Goal: Information Seeking & Learning: Learn about a topic

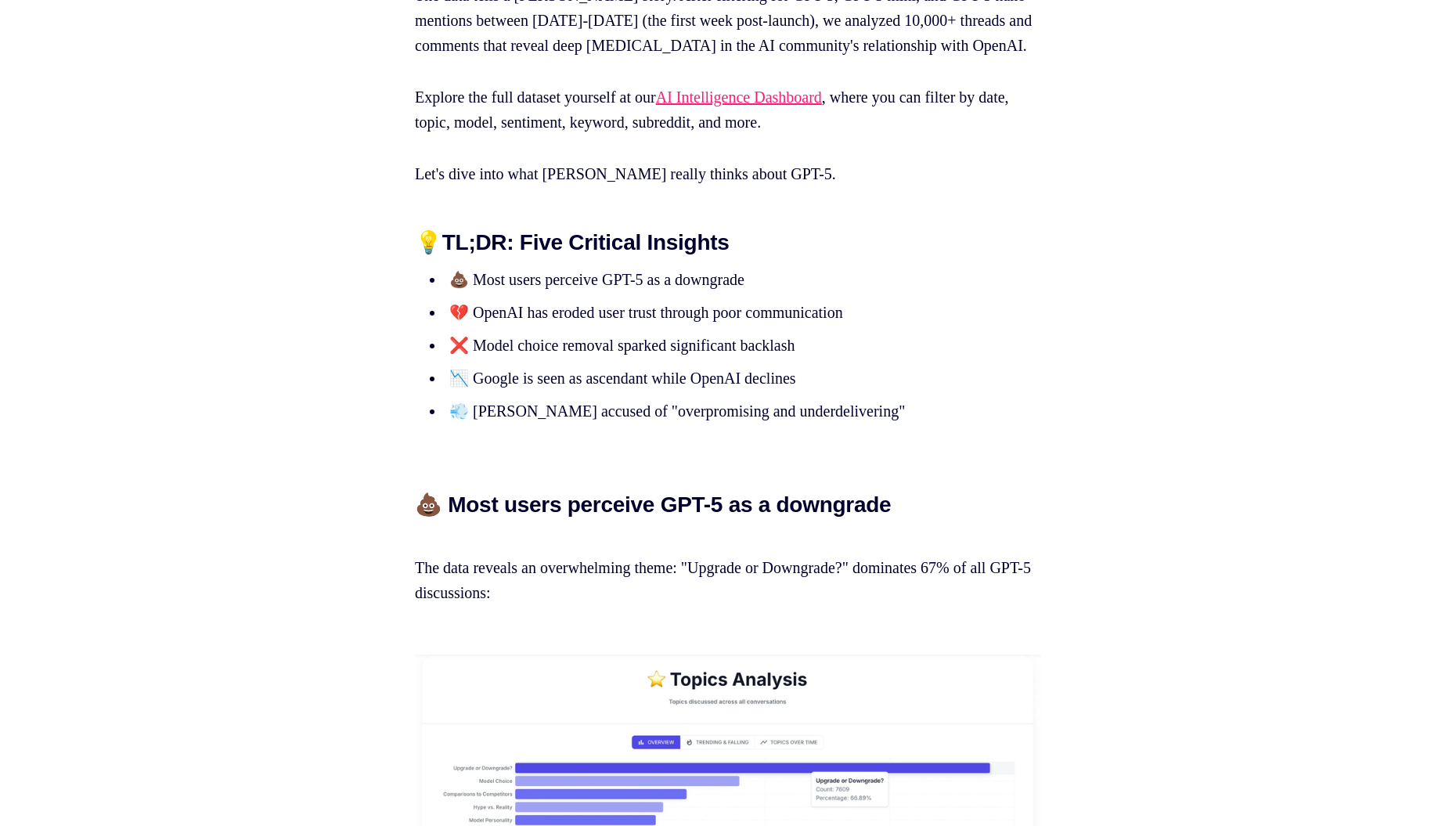
scroll to position [1261, 0]
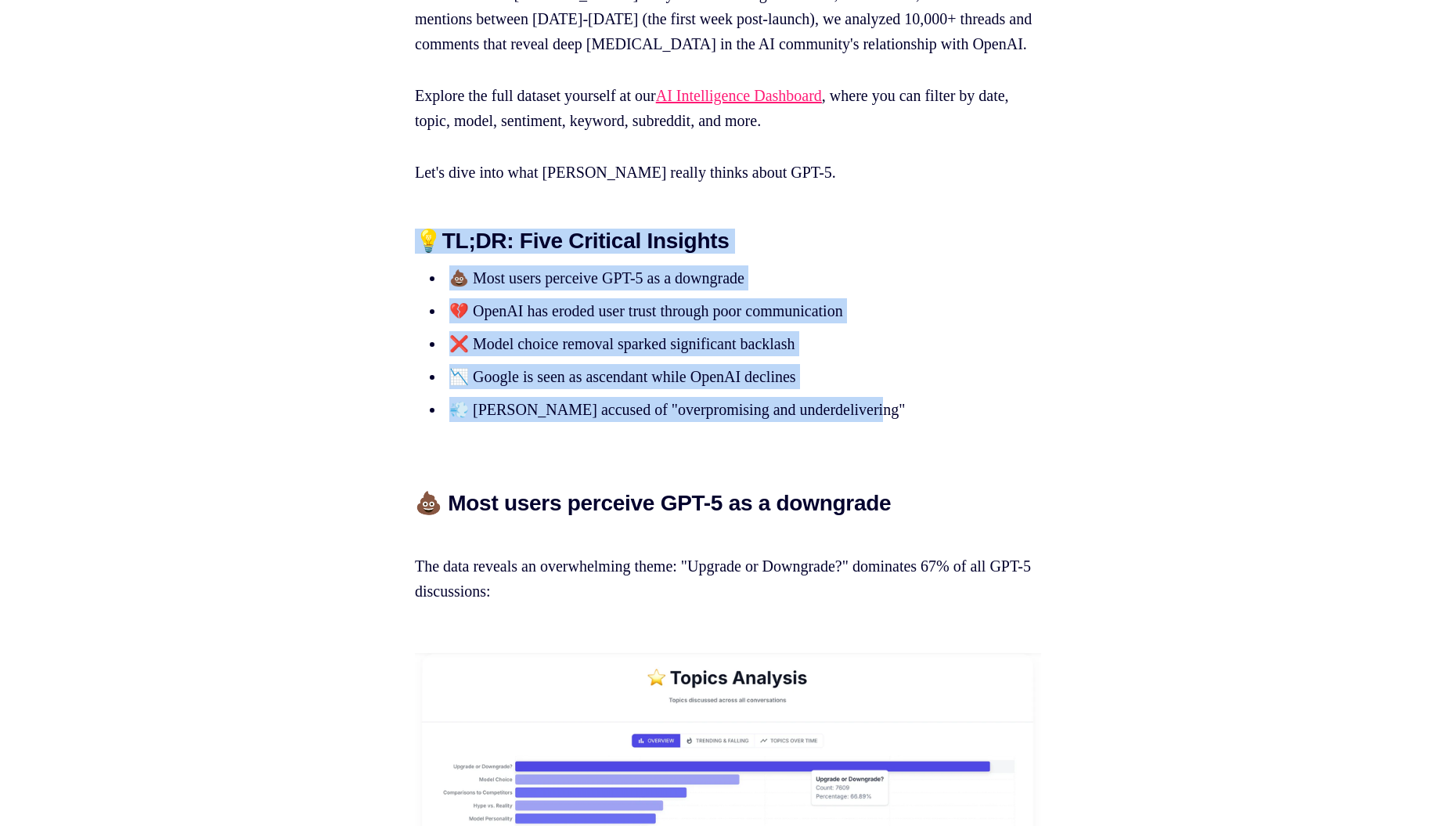
drag, startPoint x: 916, startPoint y: 451, endPoint x: 411, endPoint y: 266, distance: 537.8
copy section "💡 TL;DR: Five Critical Insights 💩 Most users perceive GPT-5 as a downgrade 💔 Op…"
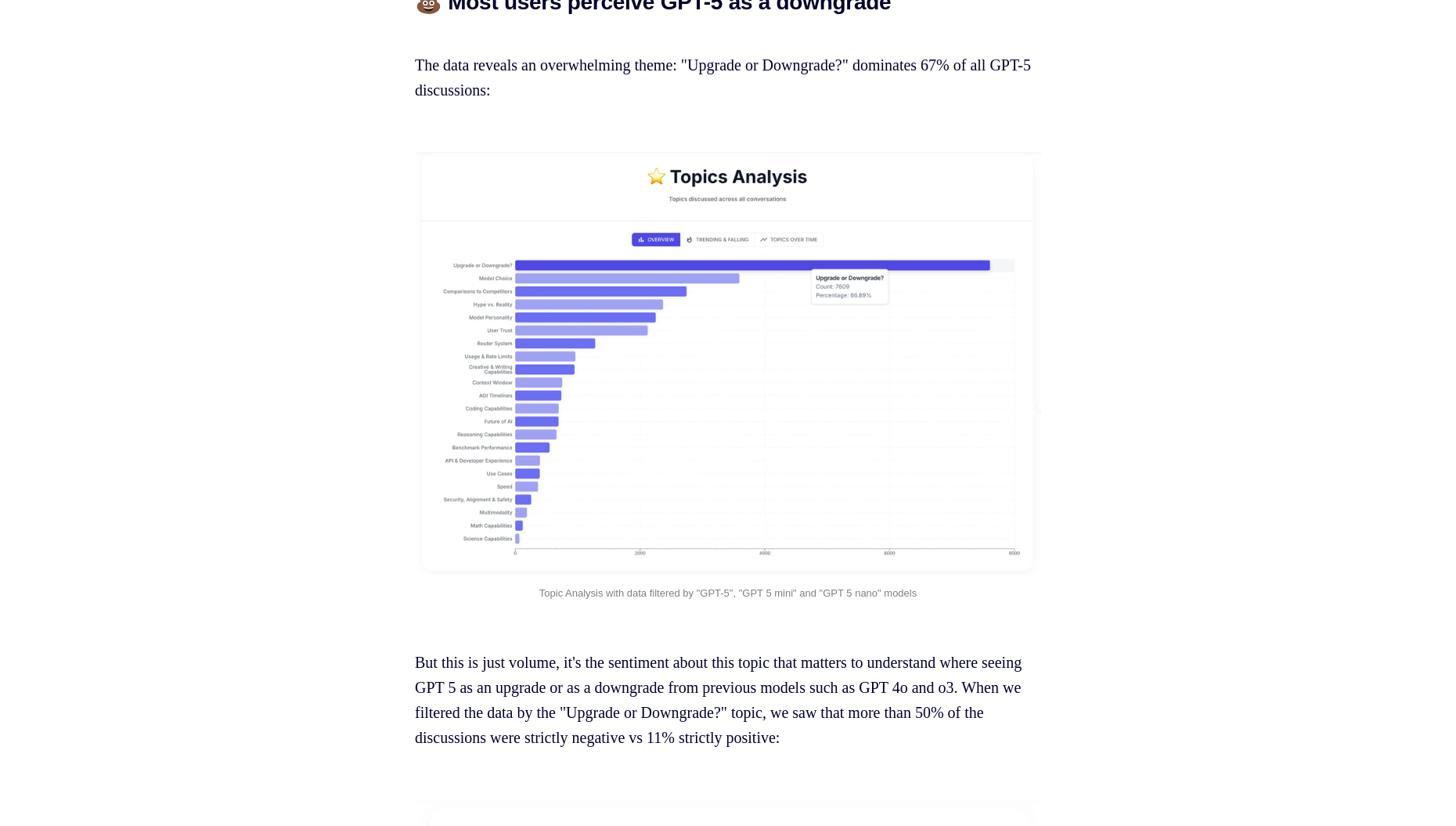
scroll to position [1779, 0]
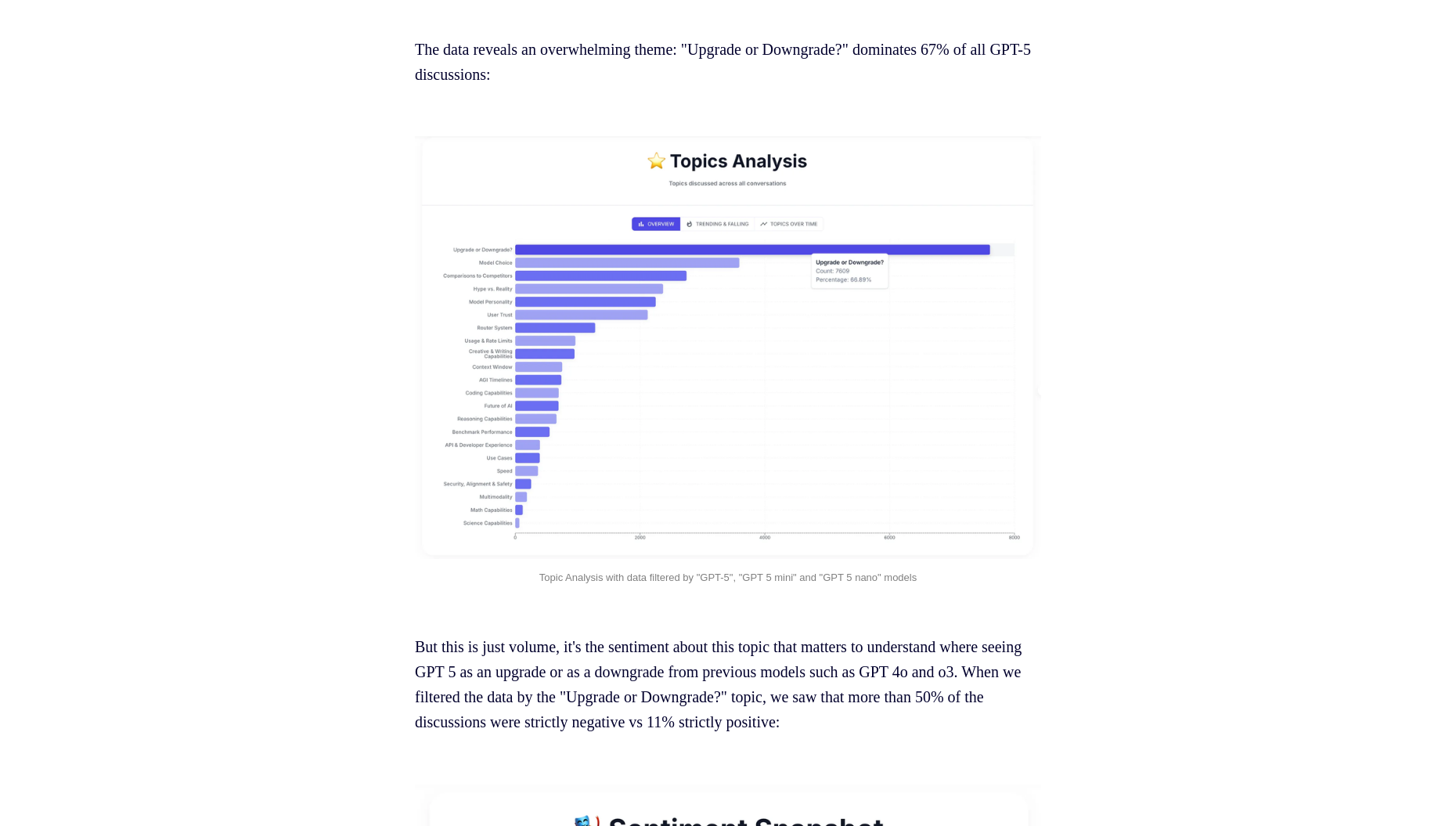
click at [733, 419] on img at bounding box center [728, 348] width 626 height 423
click at [663, 283] on img at bounding box center [728, 348] width 626 height 423
click at [654, 305] on img at bounding box center [728, 348] width 626 height 423
click at [622, 332] on img at bounding box center [728, 348] width 626 height 423
drag, startPoint x: 1117, startPoint y: 356, endPoint x: 1036, endPoint y: 357, distance: 81.0
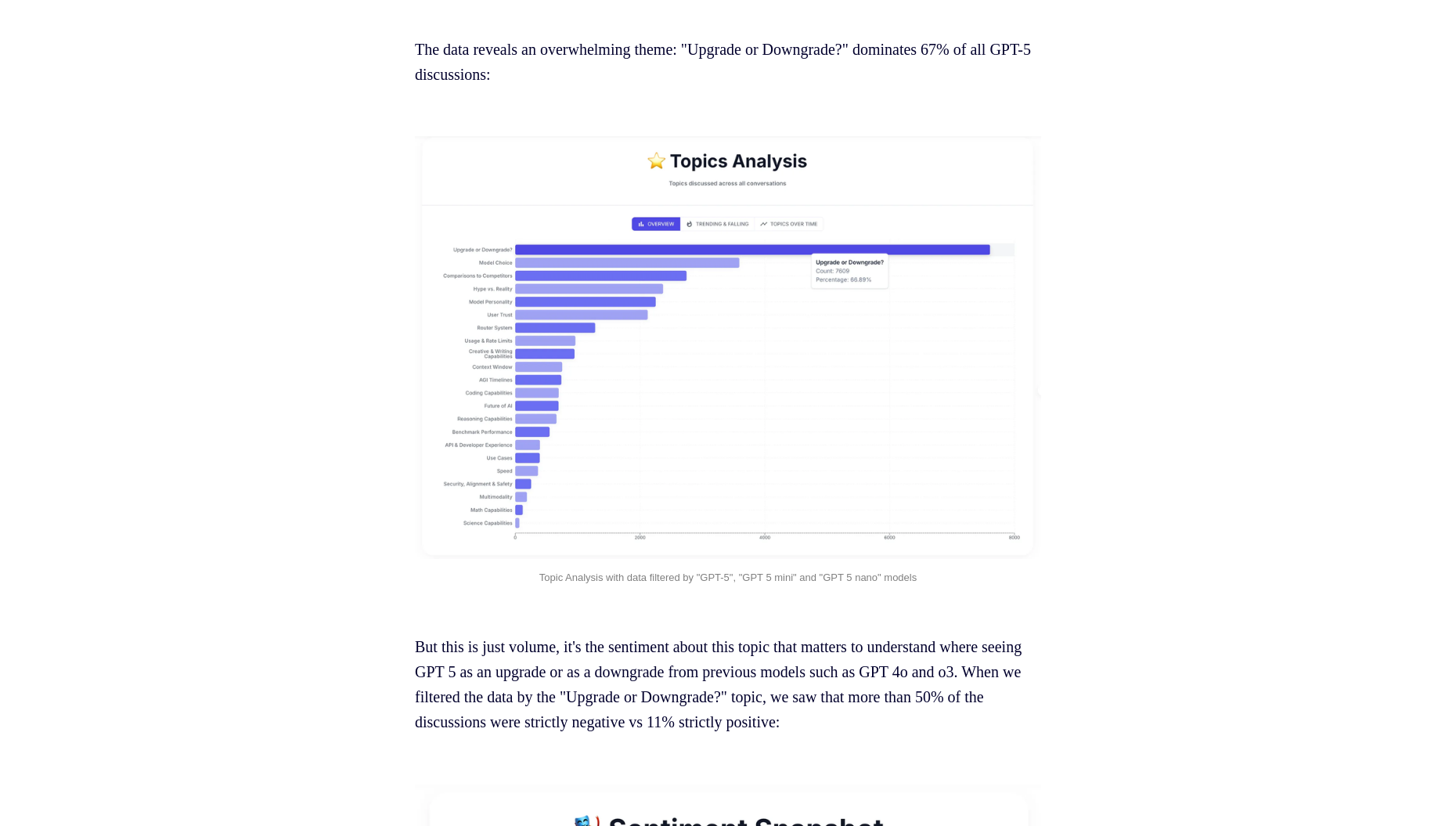
click at [611, 344] on img at bounding box center [728, 348] width 626 height 423
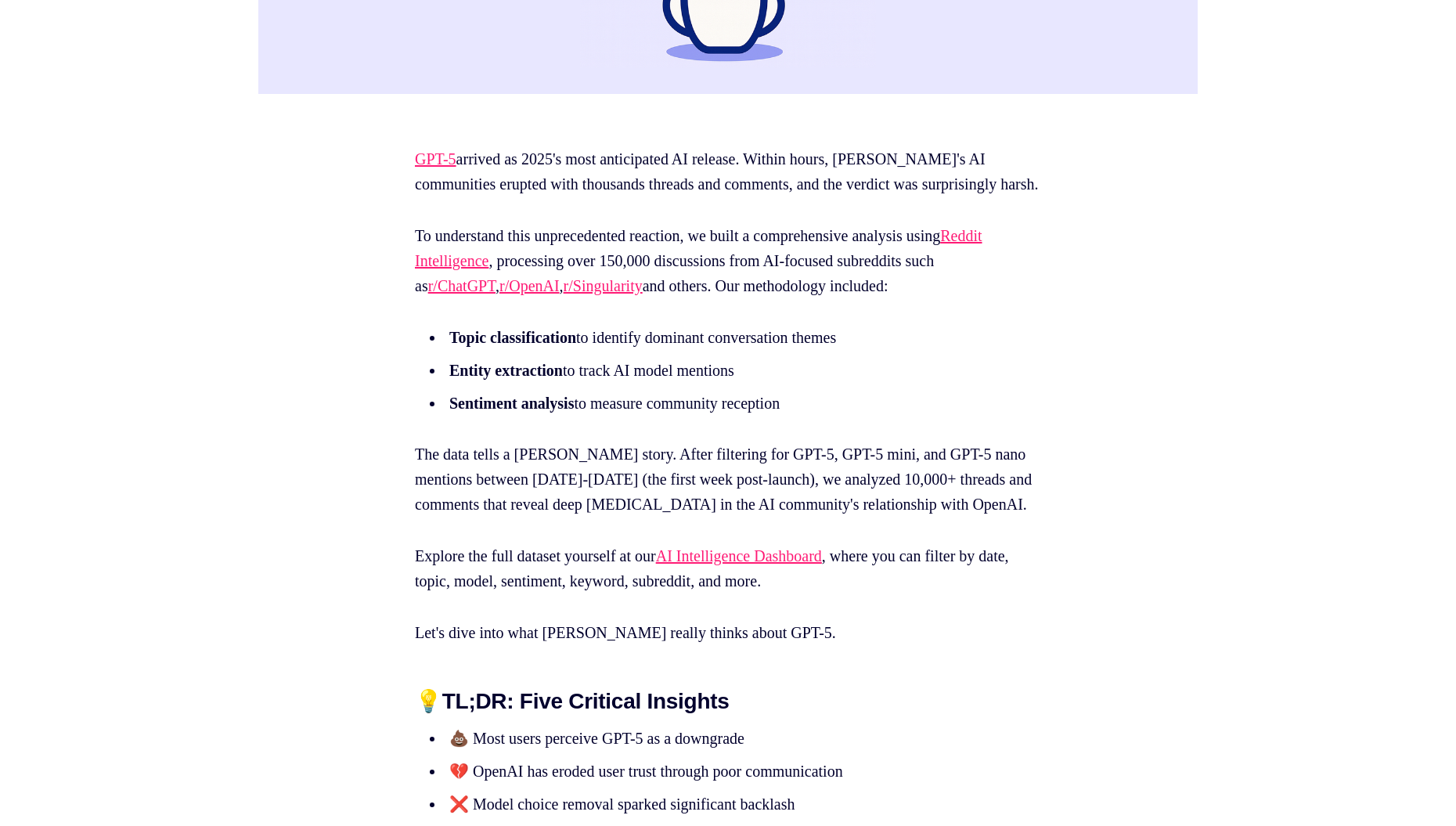
scroll to position [0, 0]
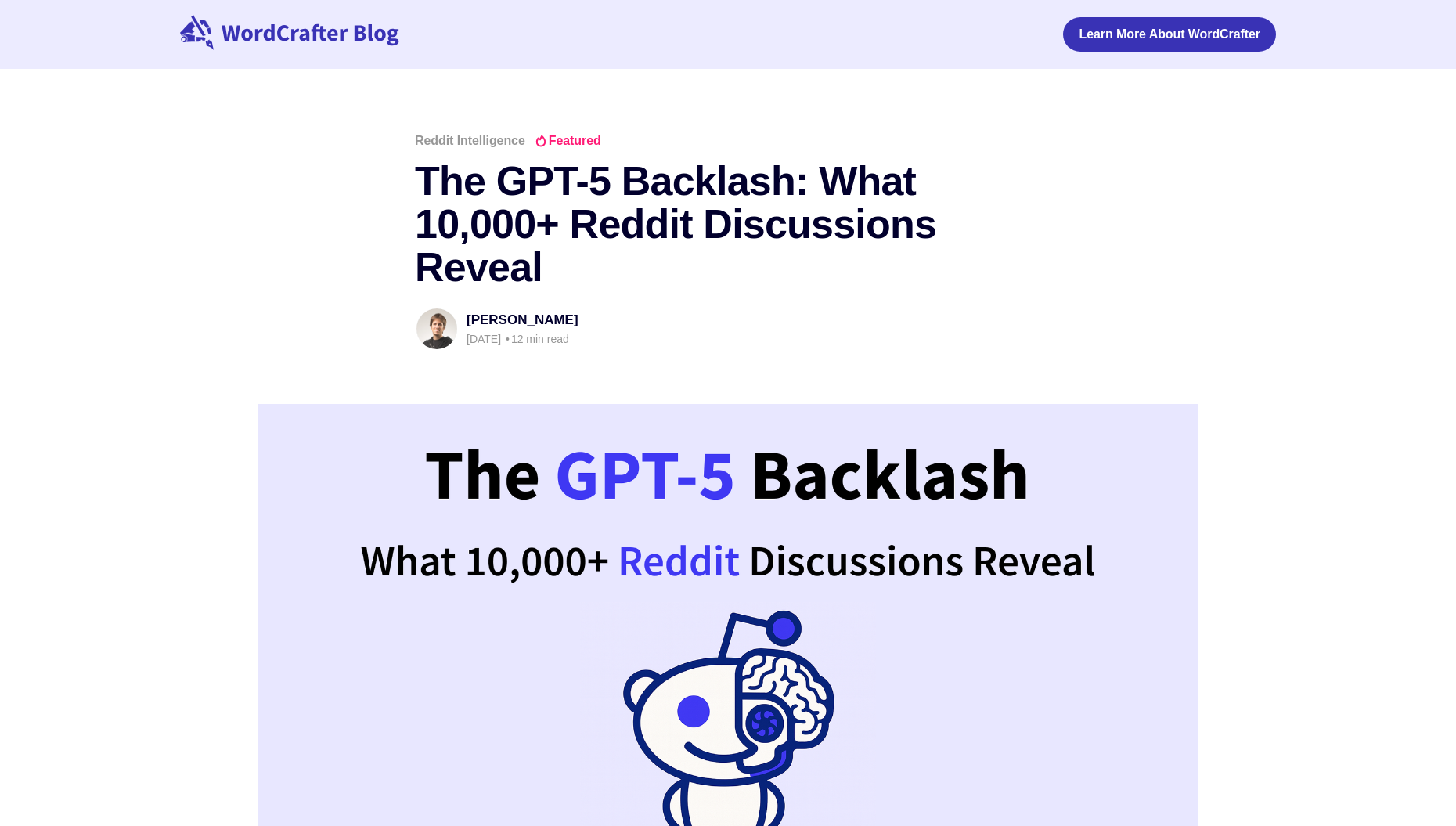
click at [369, 30] on icon at bounding box center [310, 35] width 177 height 22
